Goal: Task Accomplishment & Management: Use online tool/utility

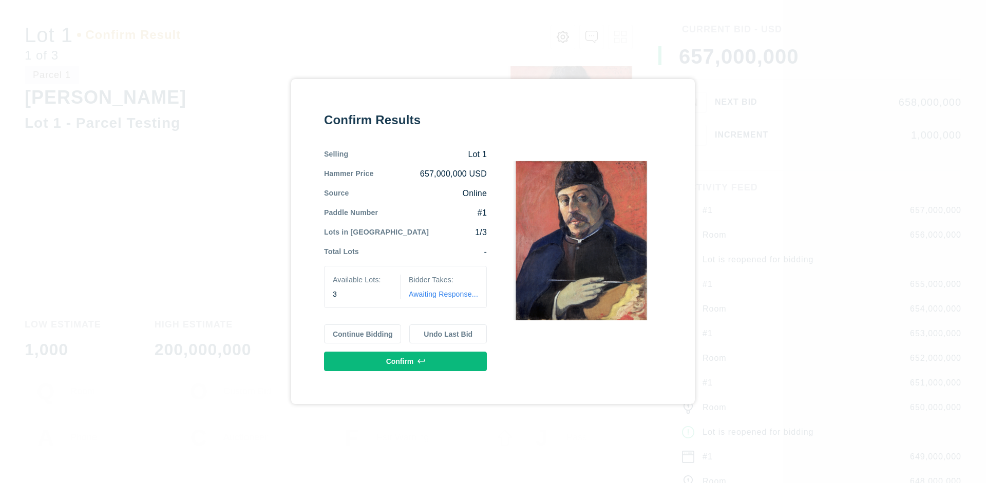
click at [363, 334] on button "Continue Bidding" at bounding box center [363, 334] width 78 height 20
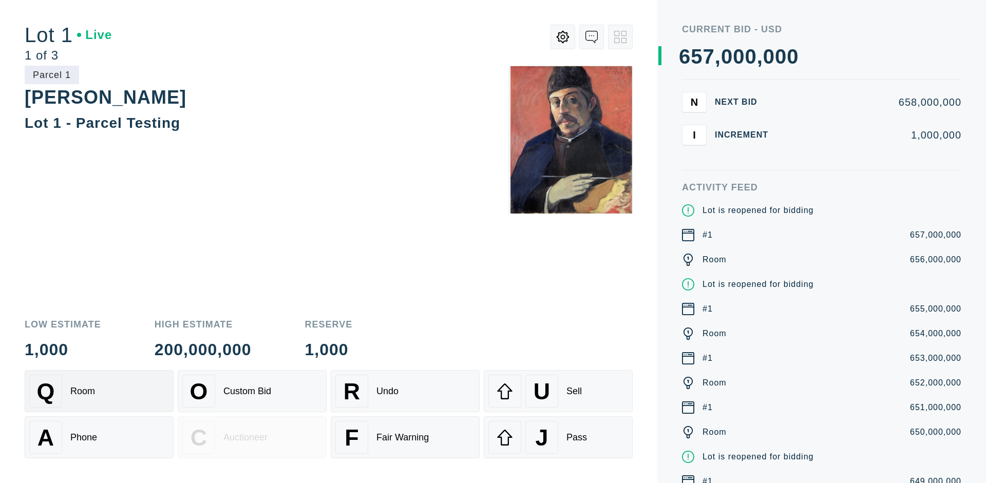
click at [99, 391] on div "Q Room" at bounding box center [99, 391] width 140 height 33
